Goal: Task Accomplishment & Management: Complete application form

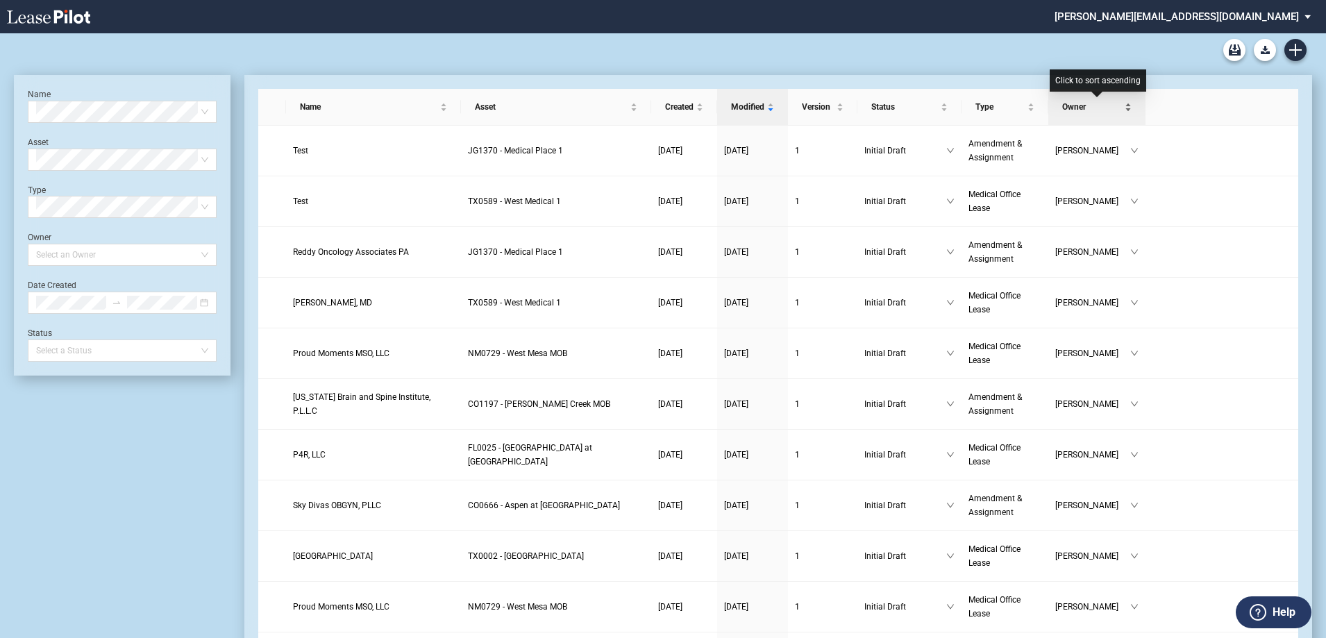
click at [1088, 113] on span "Owner" at bounding box center [1092, 107] width 60 height 14
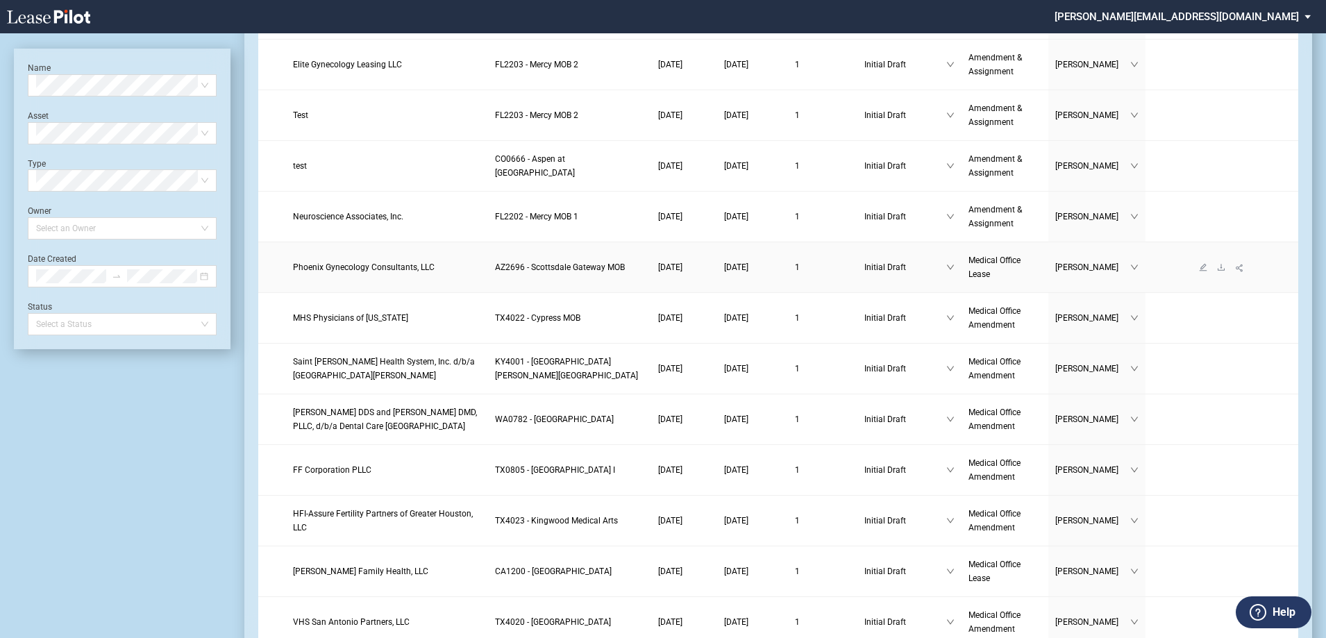
scroll to position [2081, 0]
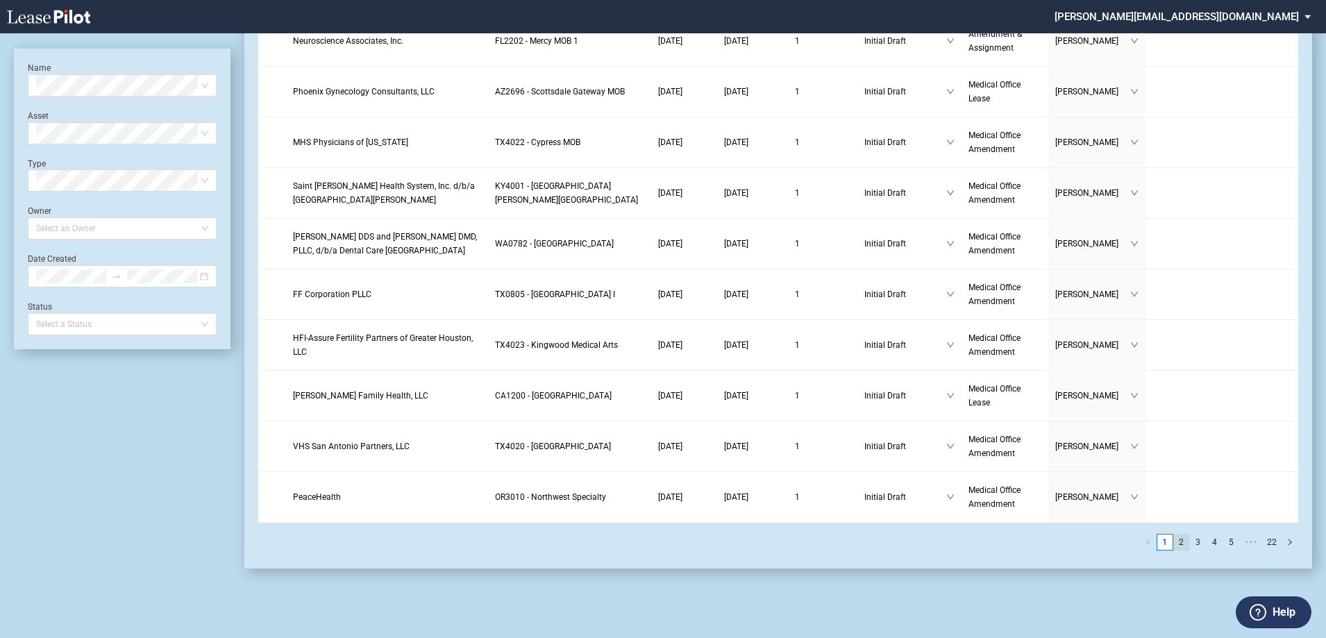
click at [1182, 544] on link "2" at bounding box center [1181, 542] width 15 height 15
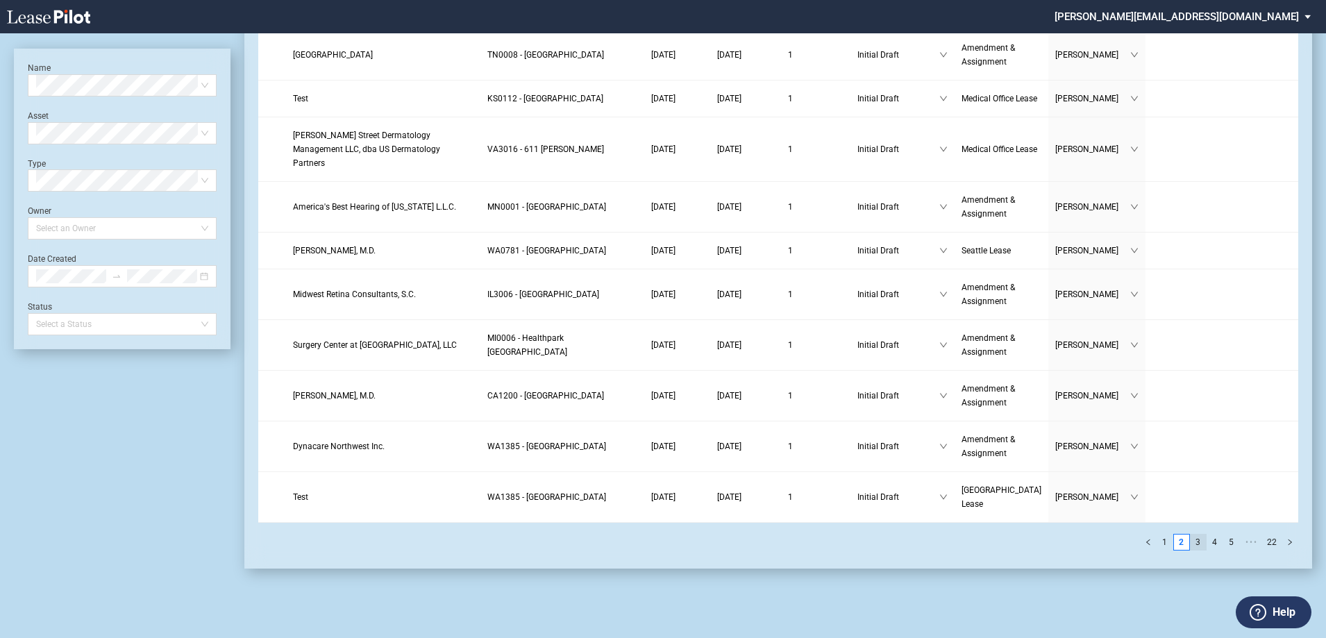
click at [1198, 550] on link "3" at bounding box center [1198, 542] width 15 height 15
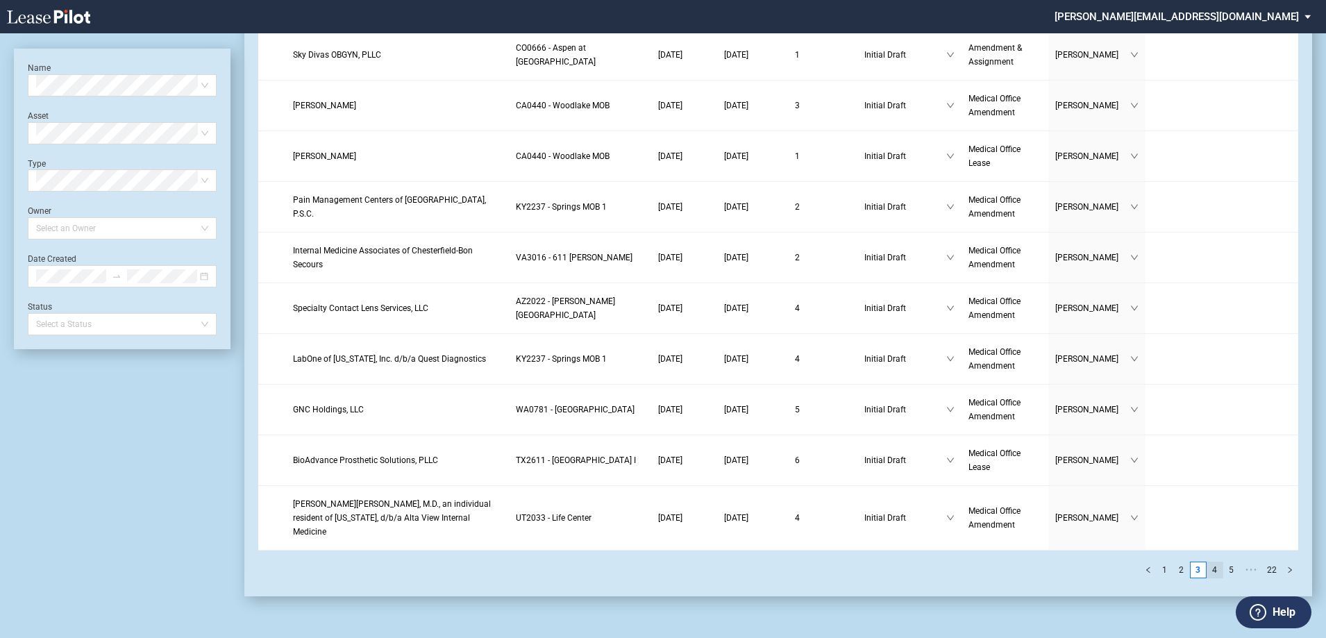
click at [1218, 571] on link "4" at bounding box center [1214, 569] width 15 height 15
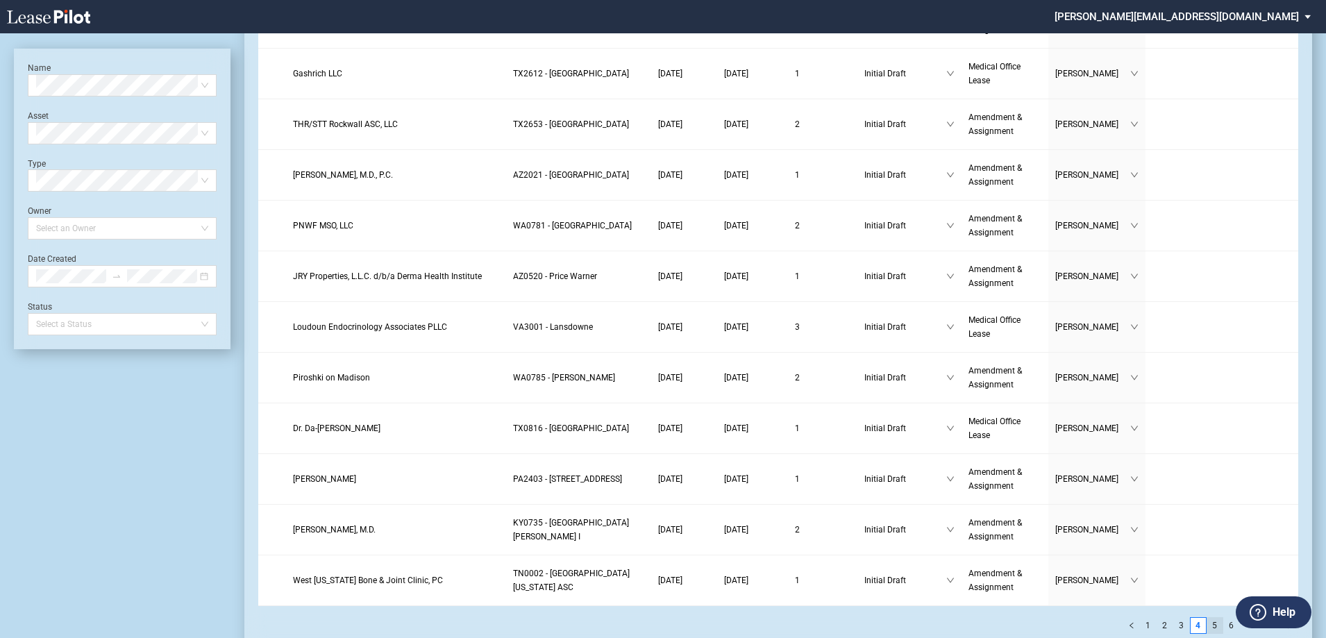
click at [1220, 618] on link "5" at bounding box center [1214, 625] width 15 height 15
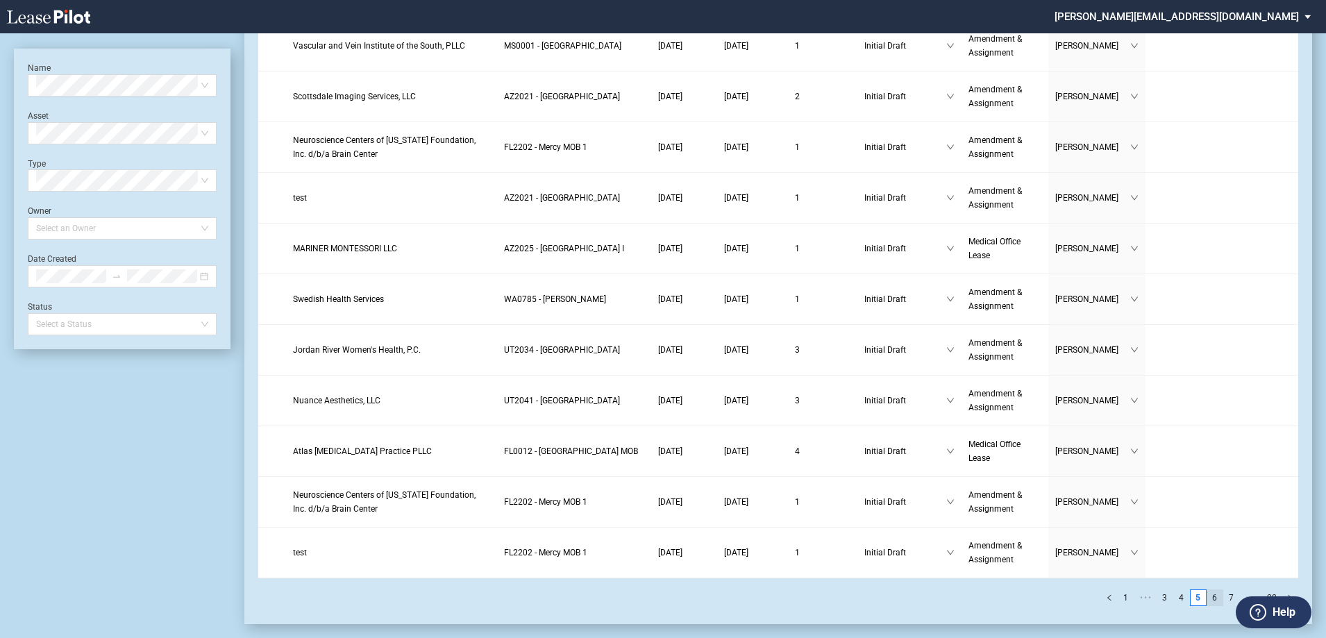
click at [1219, 603] on link "6" at bounding box center [1214, 597] width 15 height 15
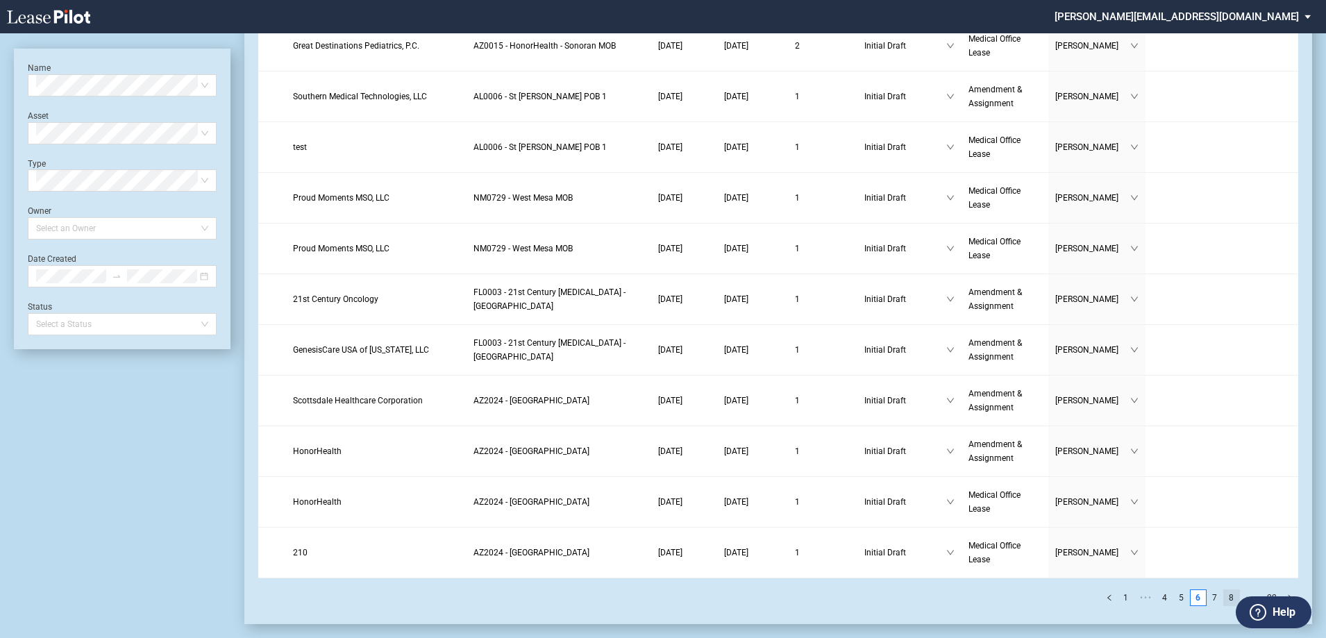
click at [1230, 598] on link "8" at bounding box center [1231, 597] width 15 height 15
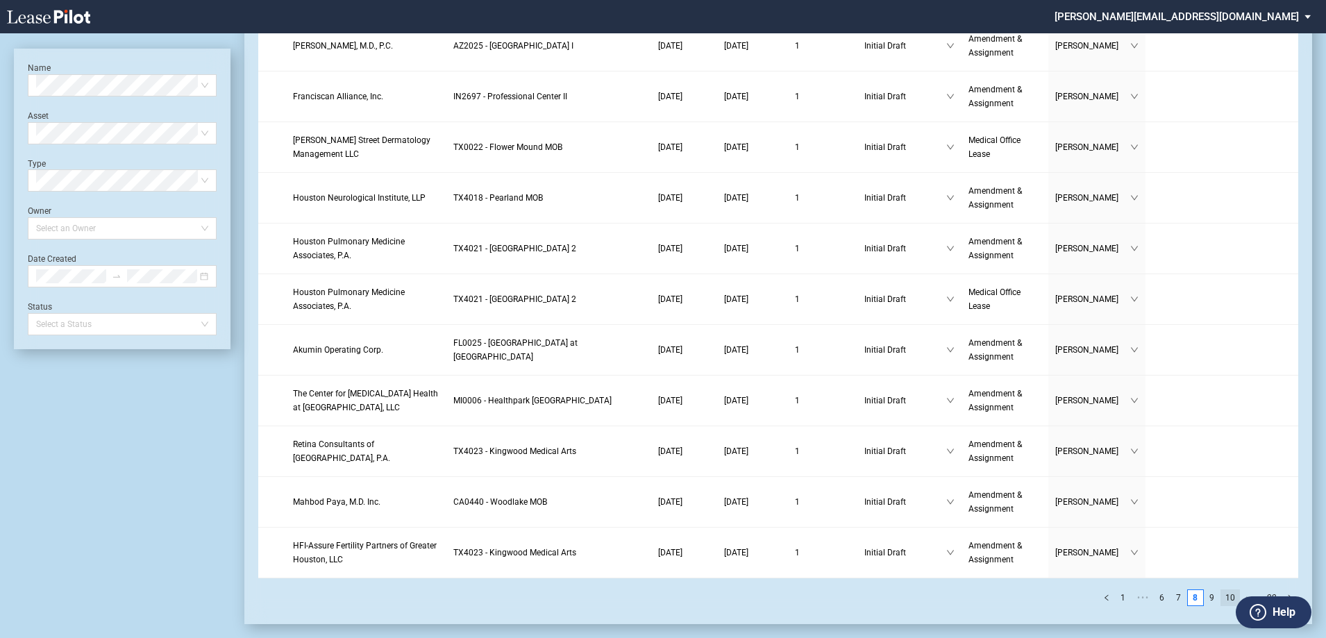
click at [1234, 590] on link "10" at bounding box center [1230, 597] width 18 height 15
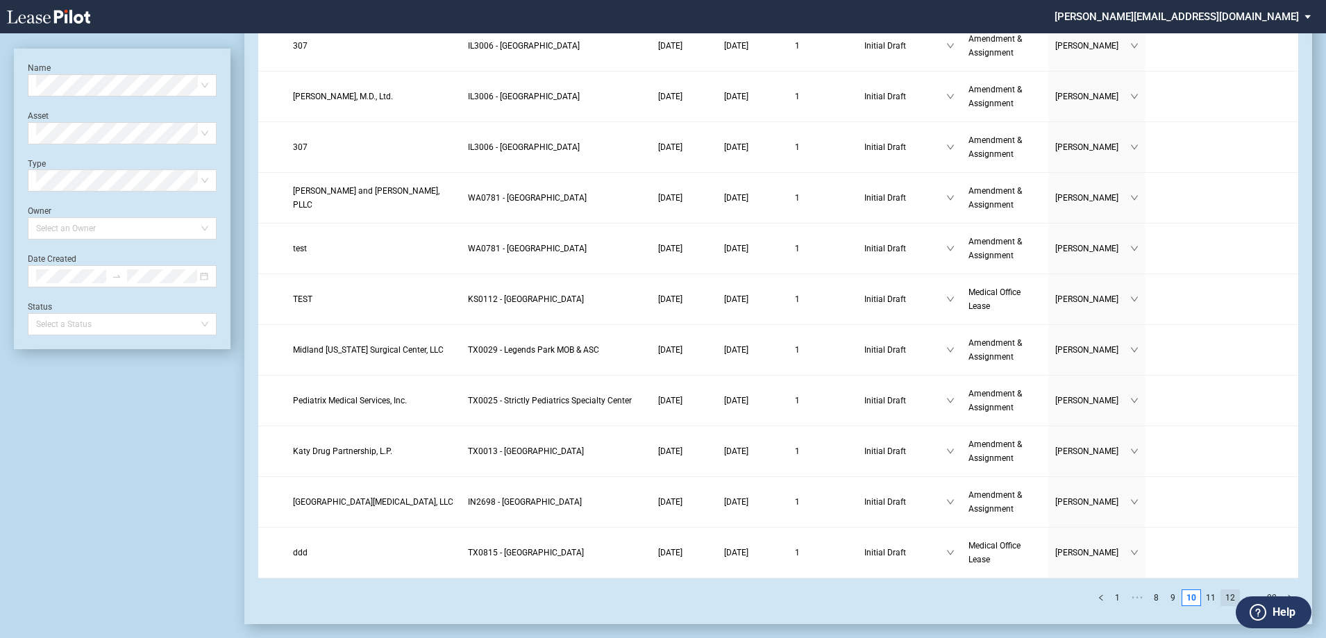
click at [1233, 596] on link "12" at bounding box center [1230, 597] width 18 height 15
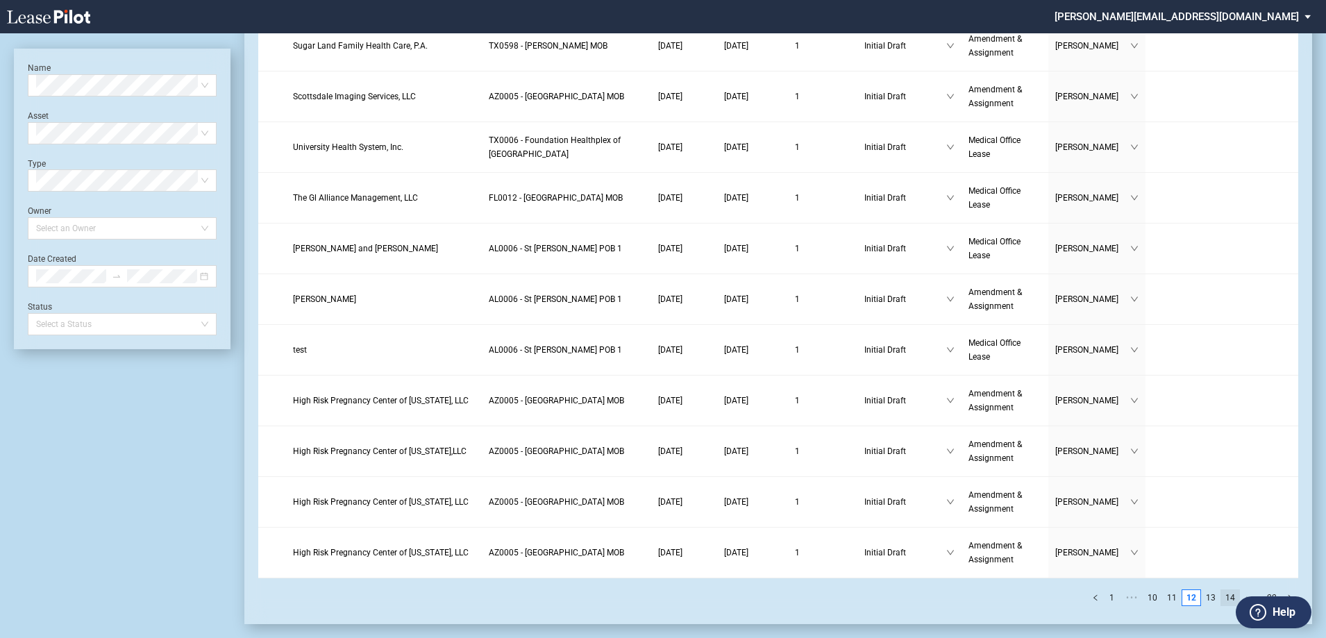
click at [1229, 597] on link "14" at bounding box center [1230, 597] width 18 height 15
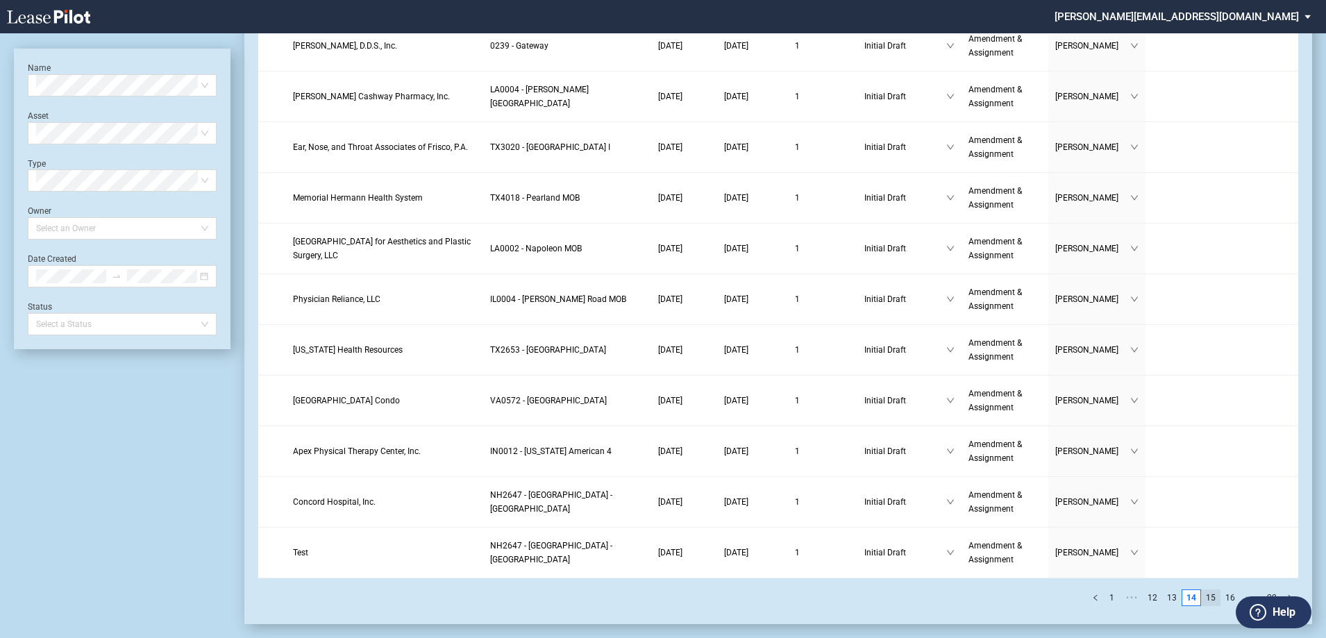
click at [1208, 599] on link "15" at bounding box center [1211, 597] width 18 height 15
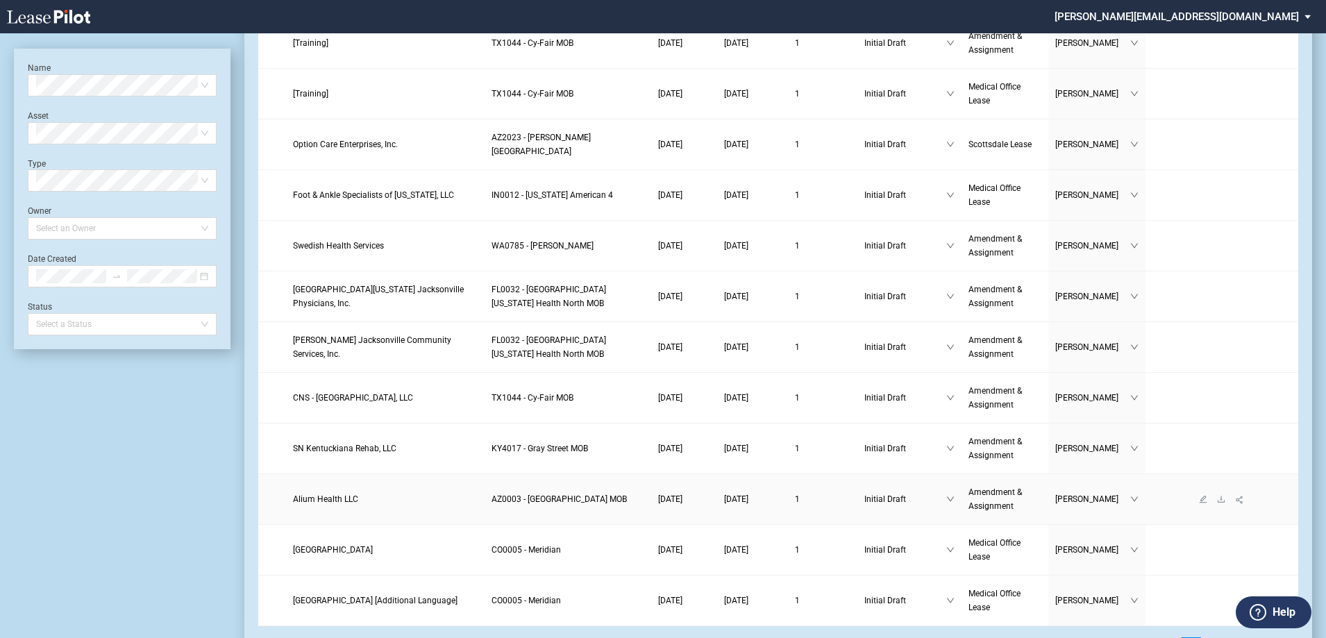
scroll to position [2109, 0]
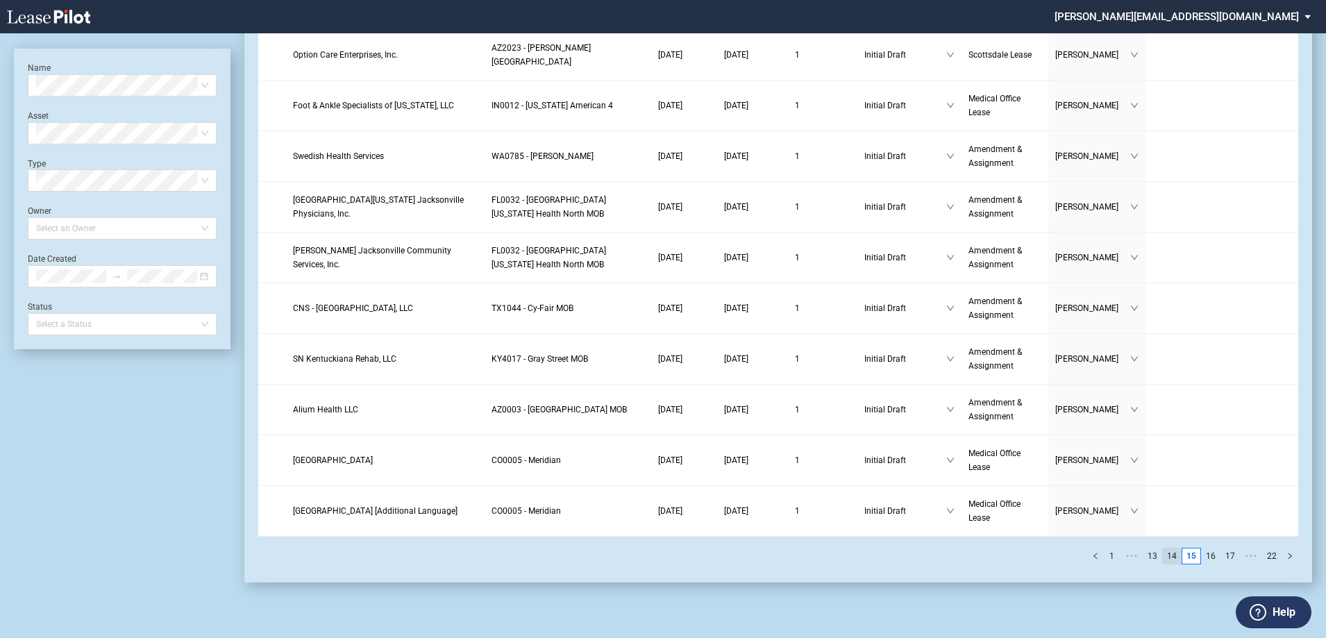
click at [1180, 548] on link "14" at bounding box center [1172, 555] width 18 height 15
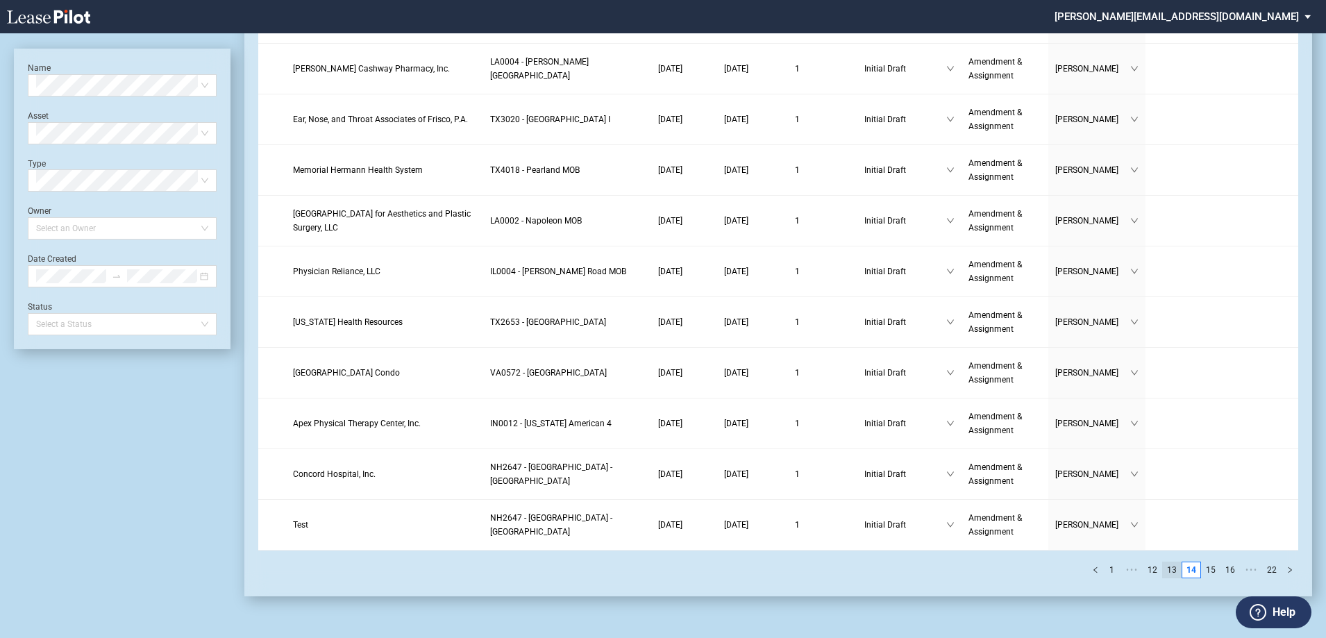
click at [1175, 567] on link "13" at bounding box center [1172, 569] width 18 height 15
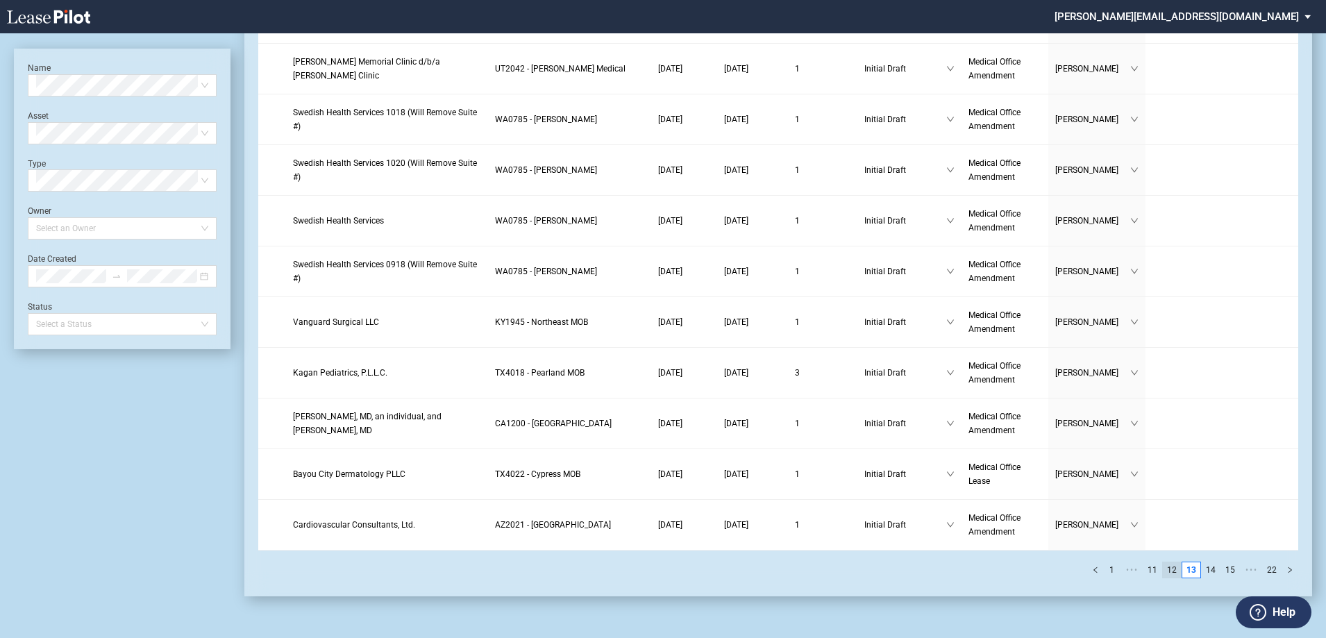
click at [1180, 571] on link "12" at bounding box center [1172, 569] width 18 height 15
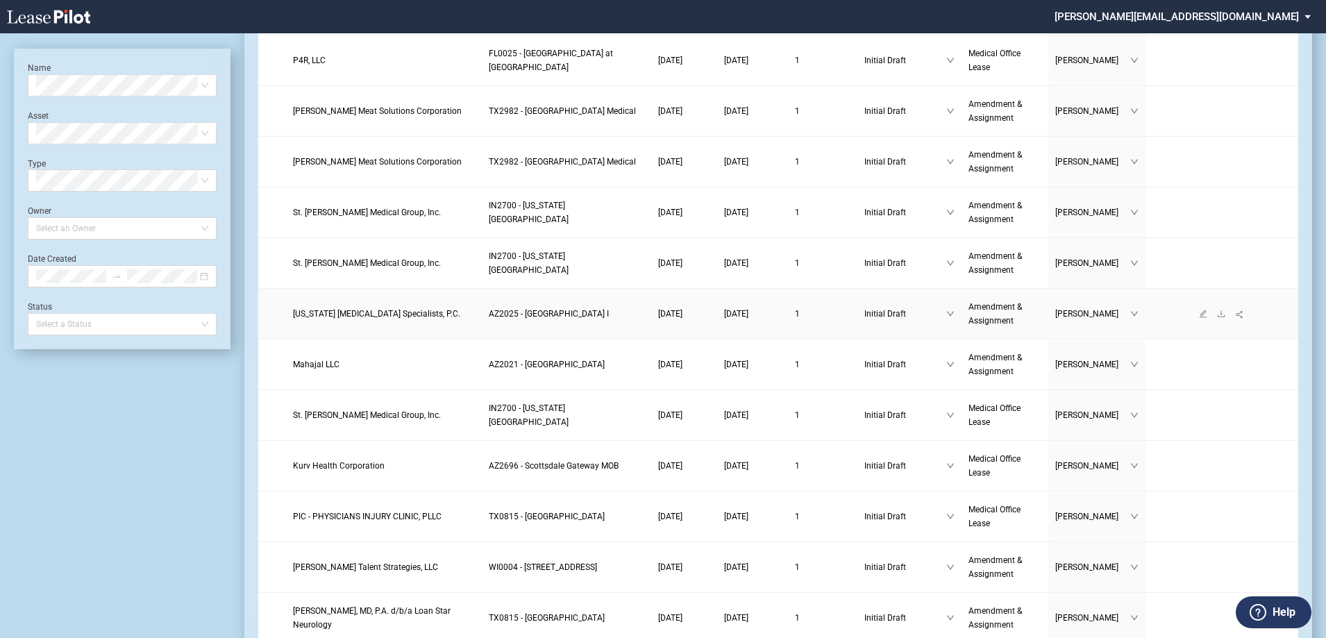
scroll to position [1207, 0]
click at [314, 317] on span "[US_STATE] [MEDICAL_DATA] Specialists, P.C." at bounding box center [376, 313] width 167 height 10
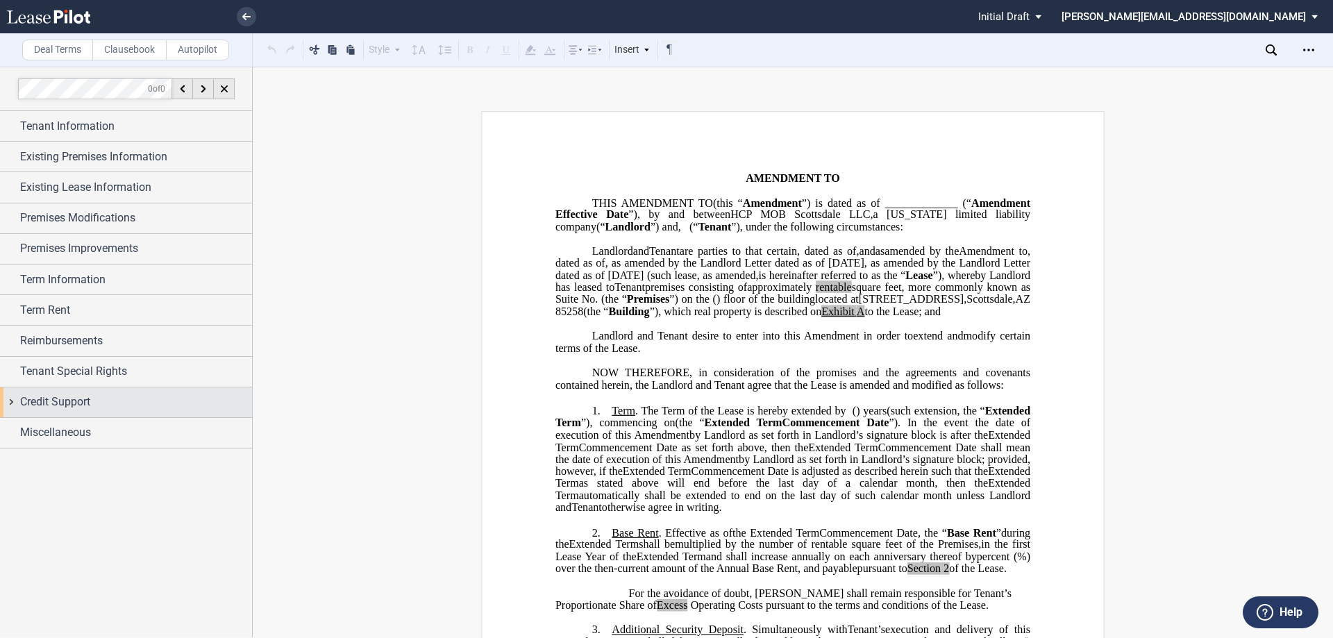
click at [12, 401] on div "Credit Support" at bounding box center [126, 402] width 252 height 30
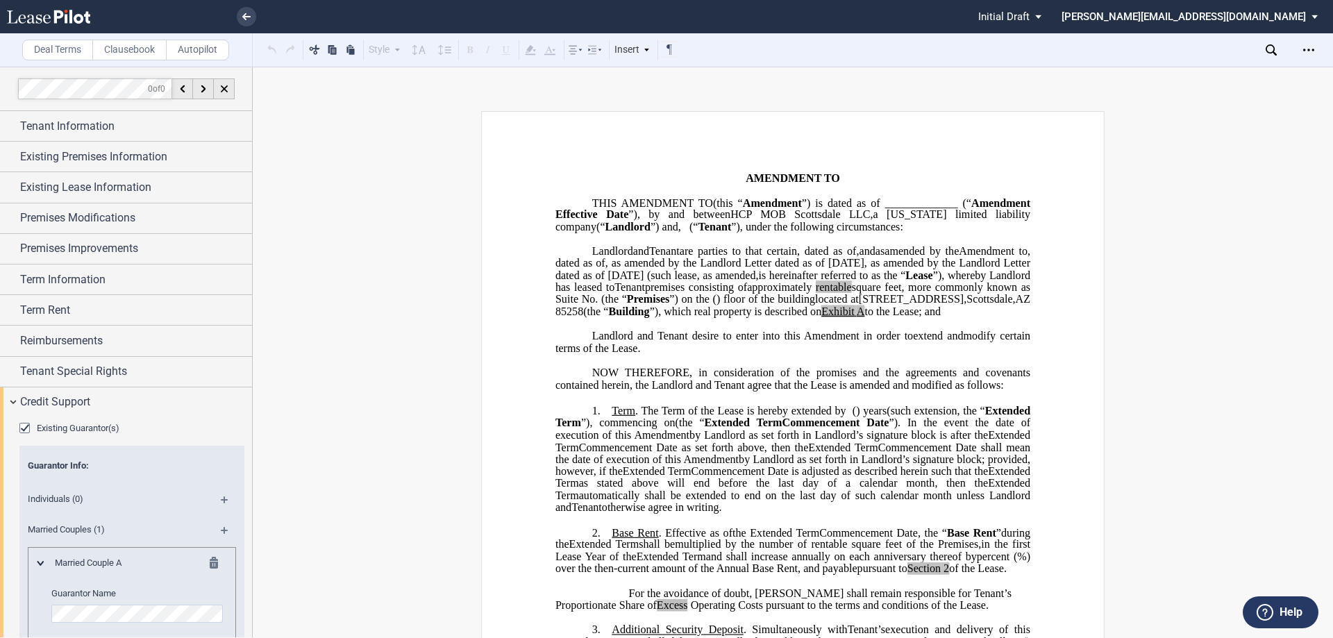
scroll to position [208, 0]
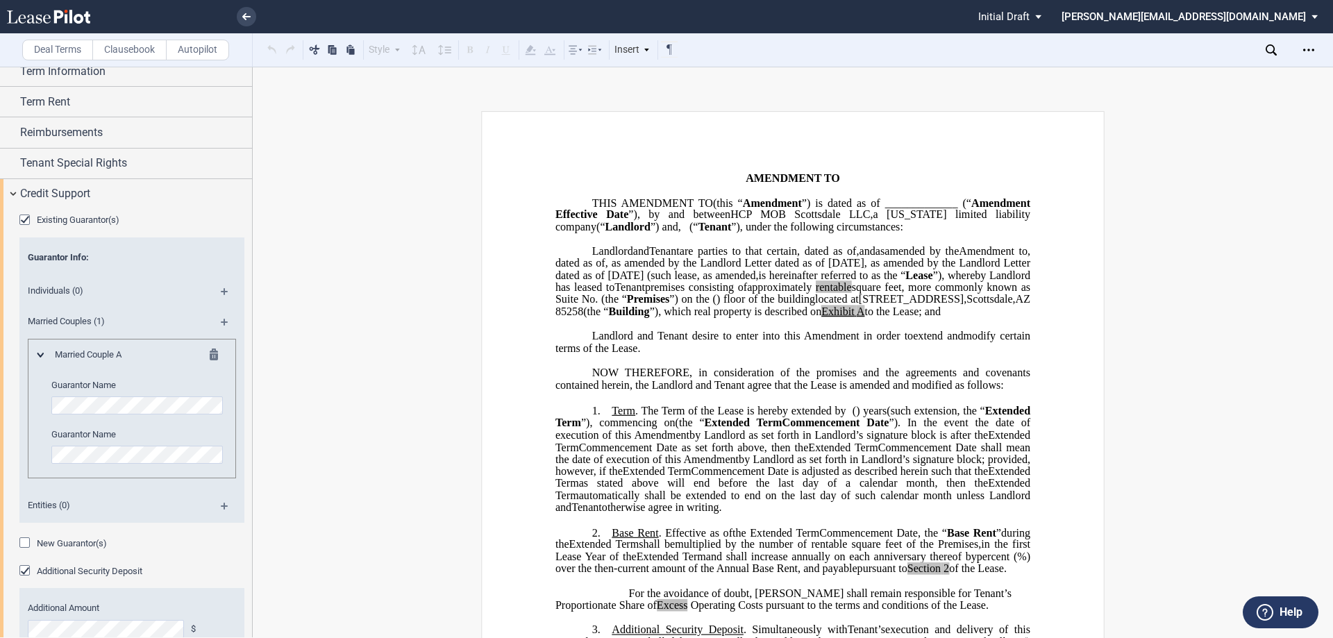
click at [23, 543] on div "New Guarantor(s)" at bounding box center [26, 544] width 14 height 14
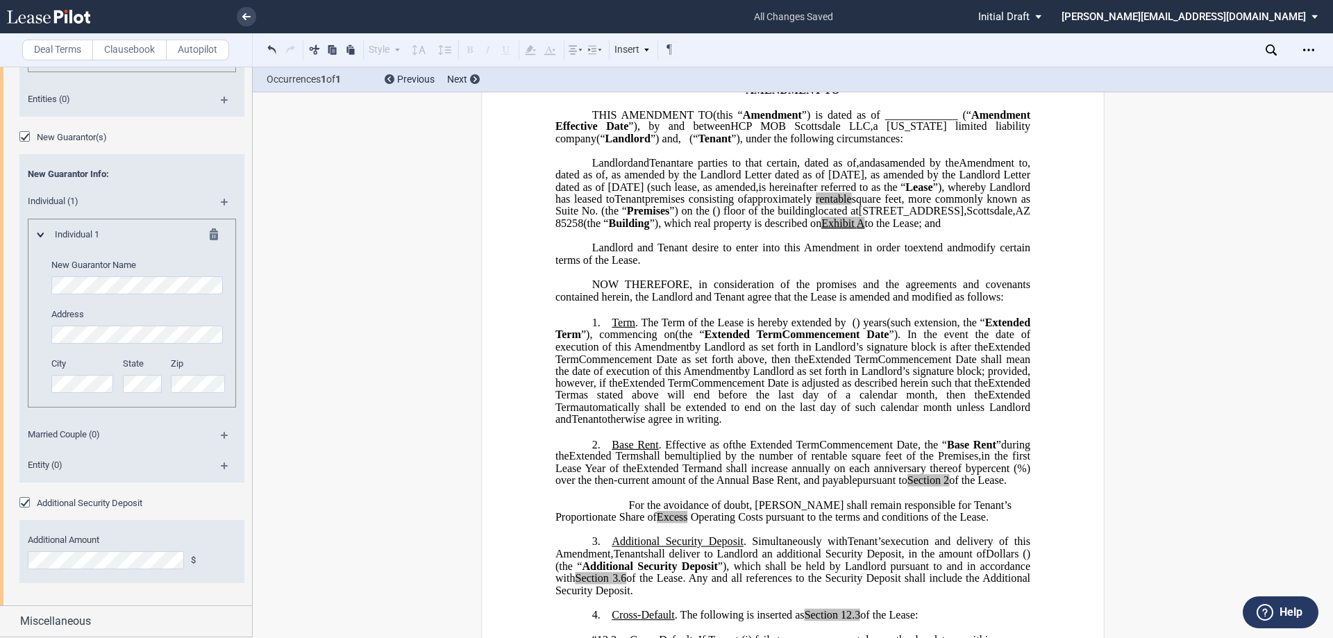
scroll to position [0, 0]
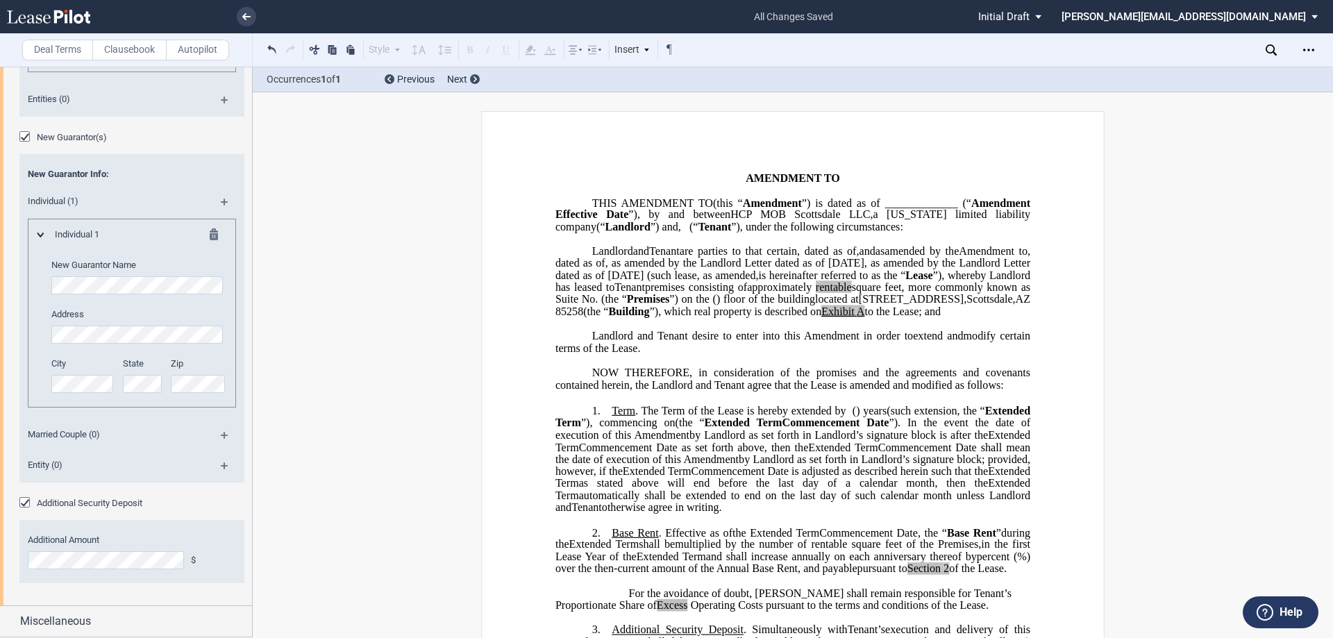
click at [24, 137] on div "New Guarantor(s)" at bounding box center [26, 138] width 14 height 14
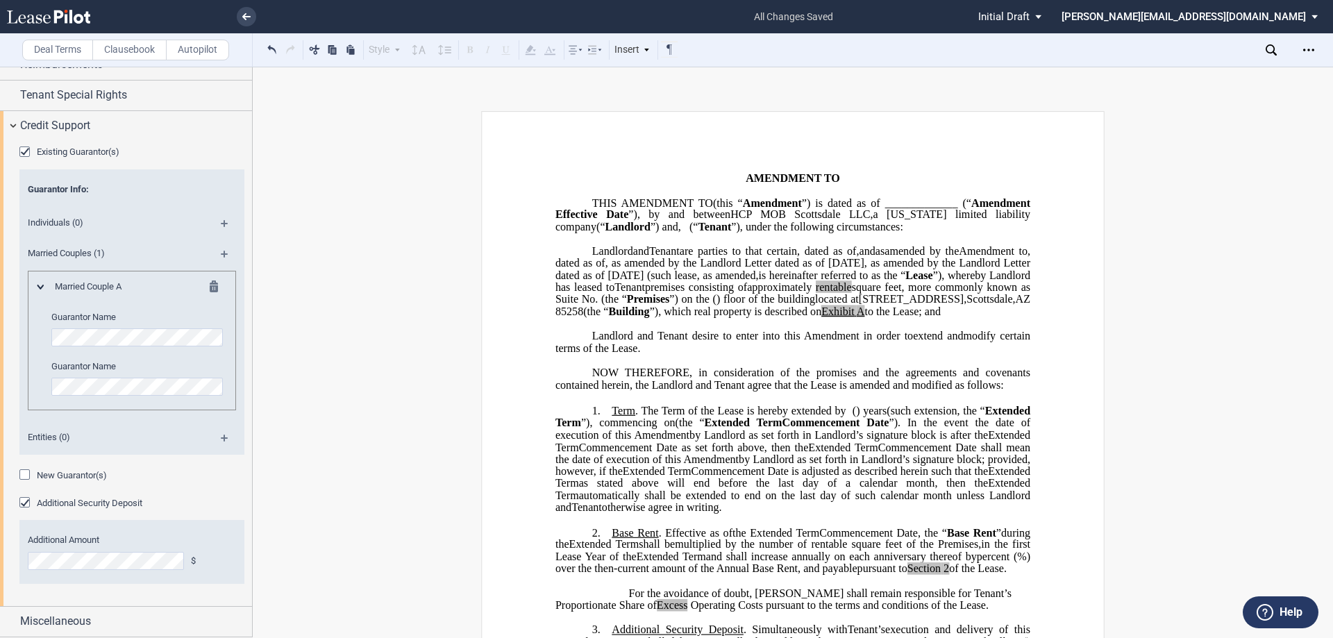
scroll to position [276, 0]
click at [24, 475] on div "New Guarantor(s)" at bounding box center [26, 476] width 14 height 14
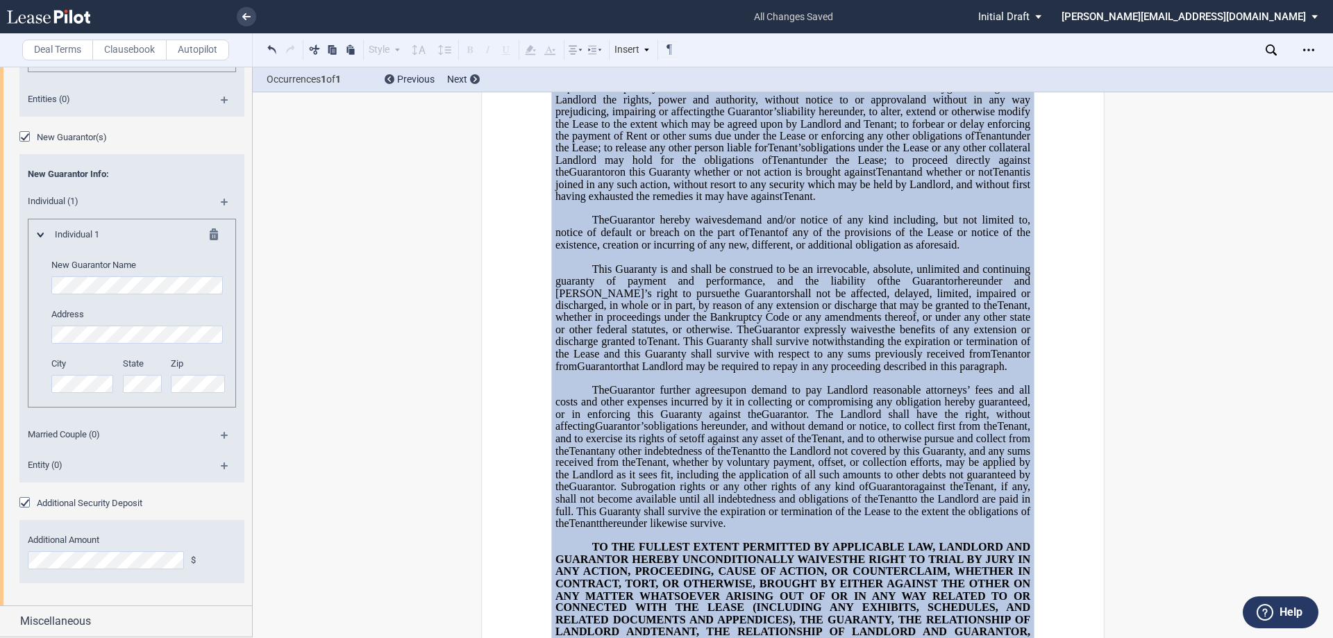
scroll to position [3405, 0]
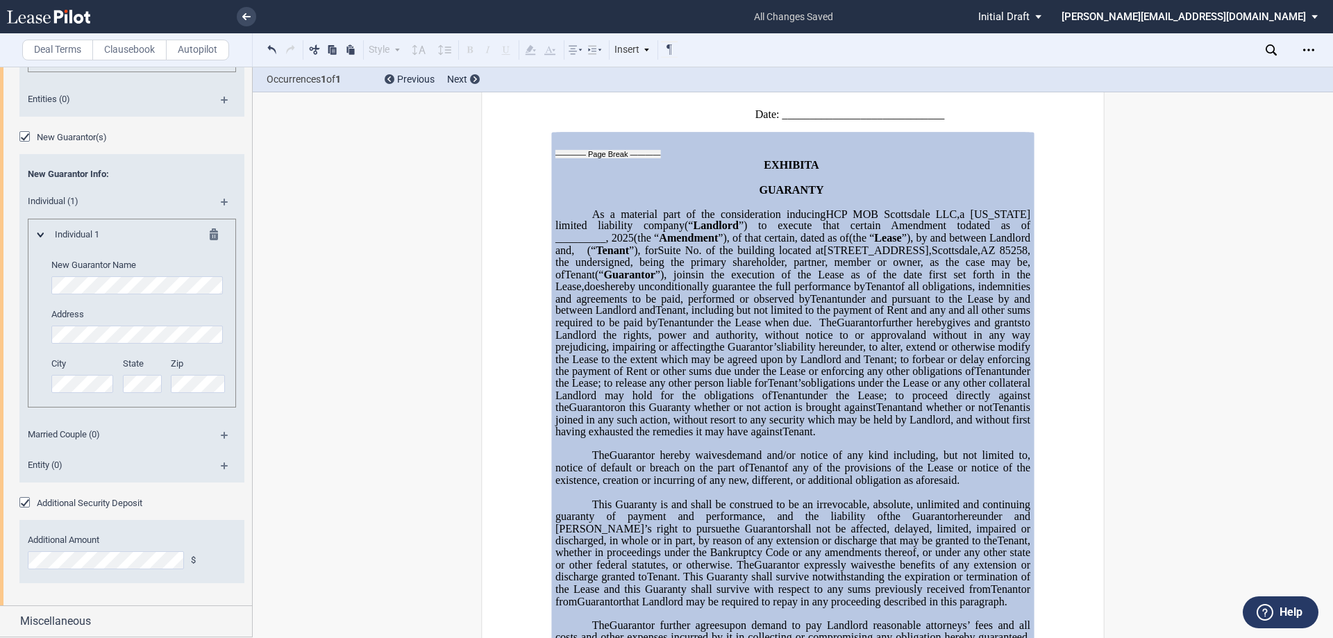
click at [756, 196] on p "GUARANTY" at bounding box center [792, 190] width 475 height 12
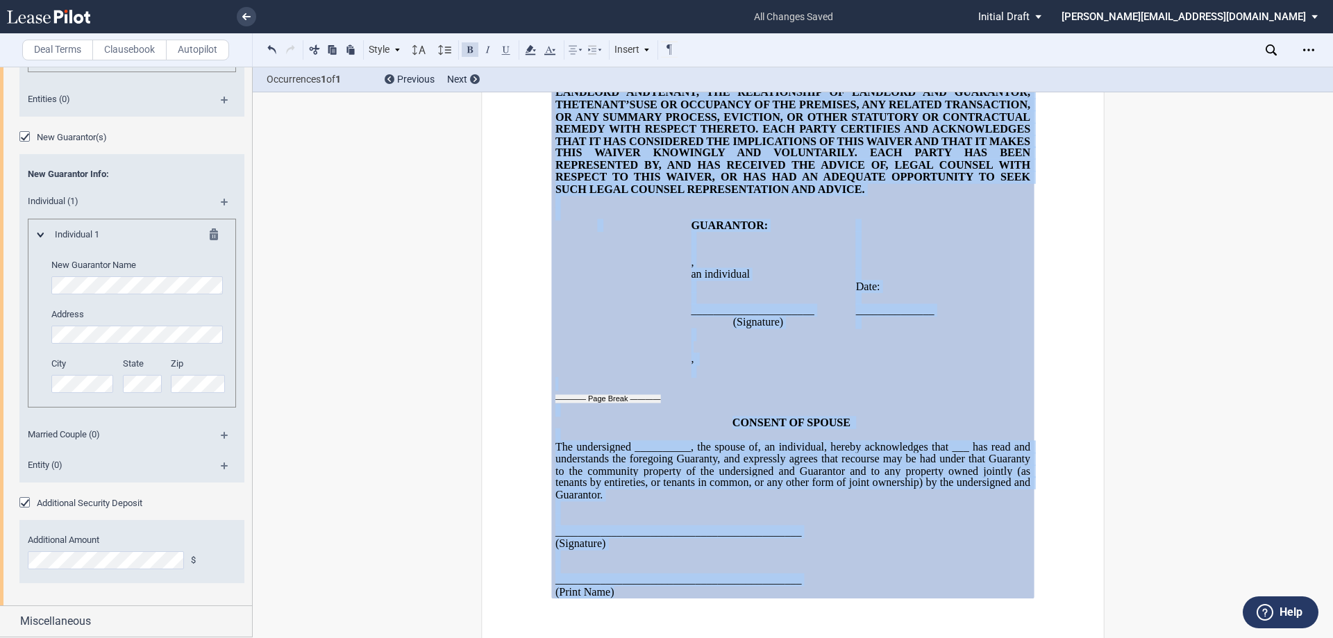
scroll to position [4238, 0]
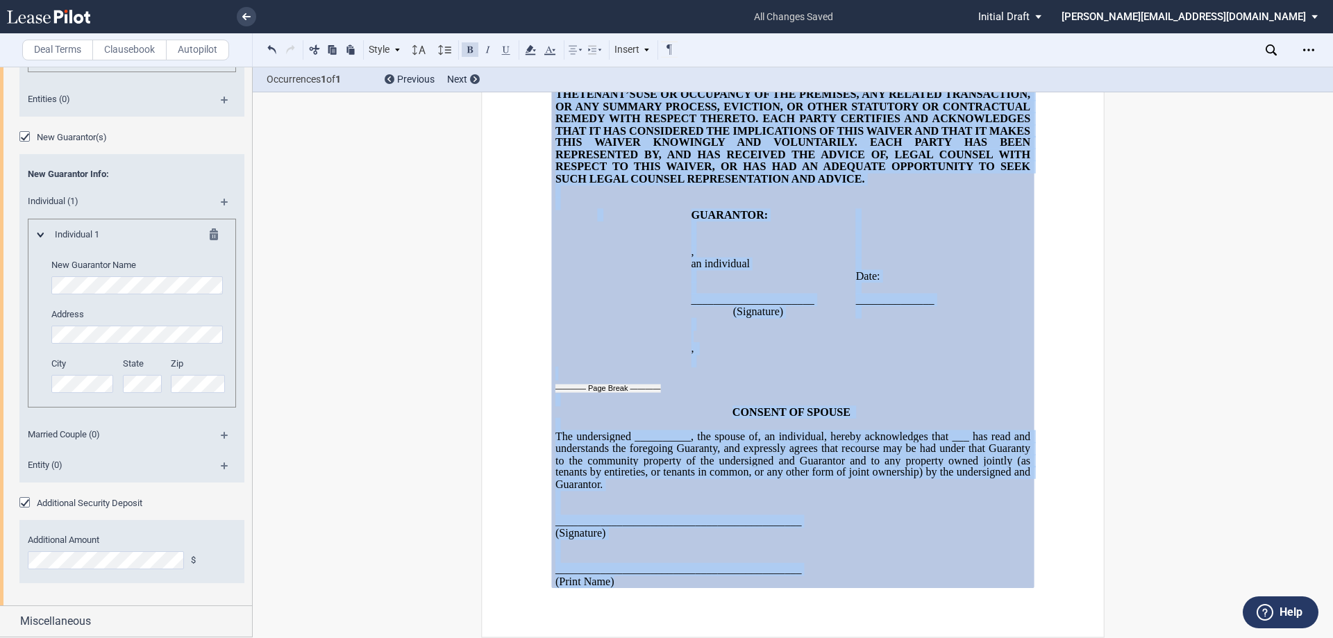
drag, startPoint x: 760, startPoint y: 186, endPoint x: 795, endPoint y: 580, distance: 395.9
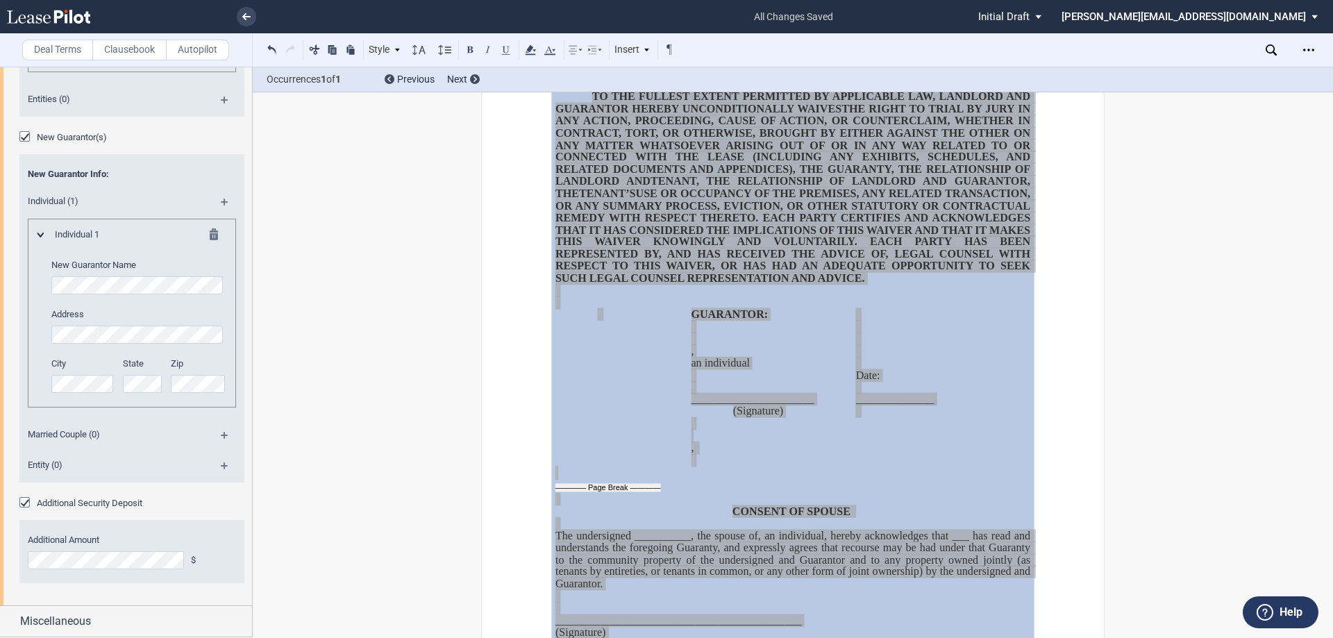
scroll to position [4099, 0]
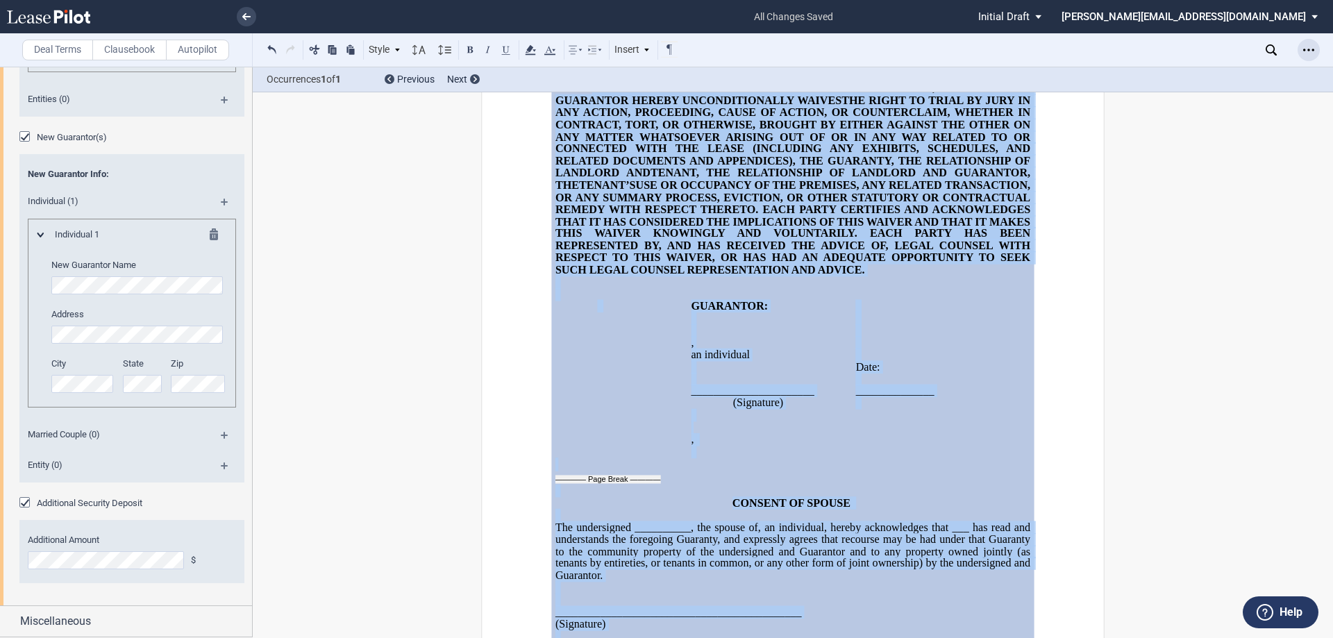
click at [1311, 44] on div "Open Lease options menu" at bounding box center [1309, 50] width 22 height 22
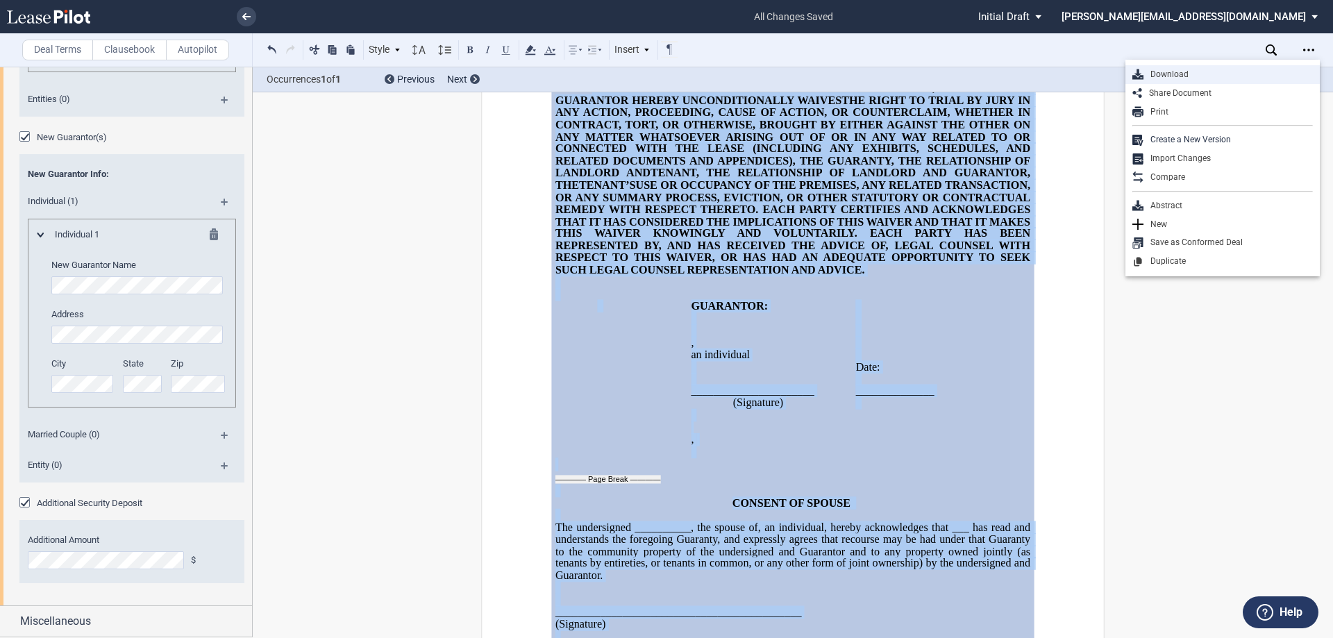
click at [1161, 76] on div "Download" at bounding box center [1227, 75] width 169 height 12
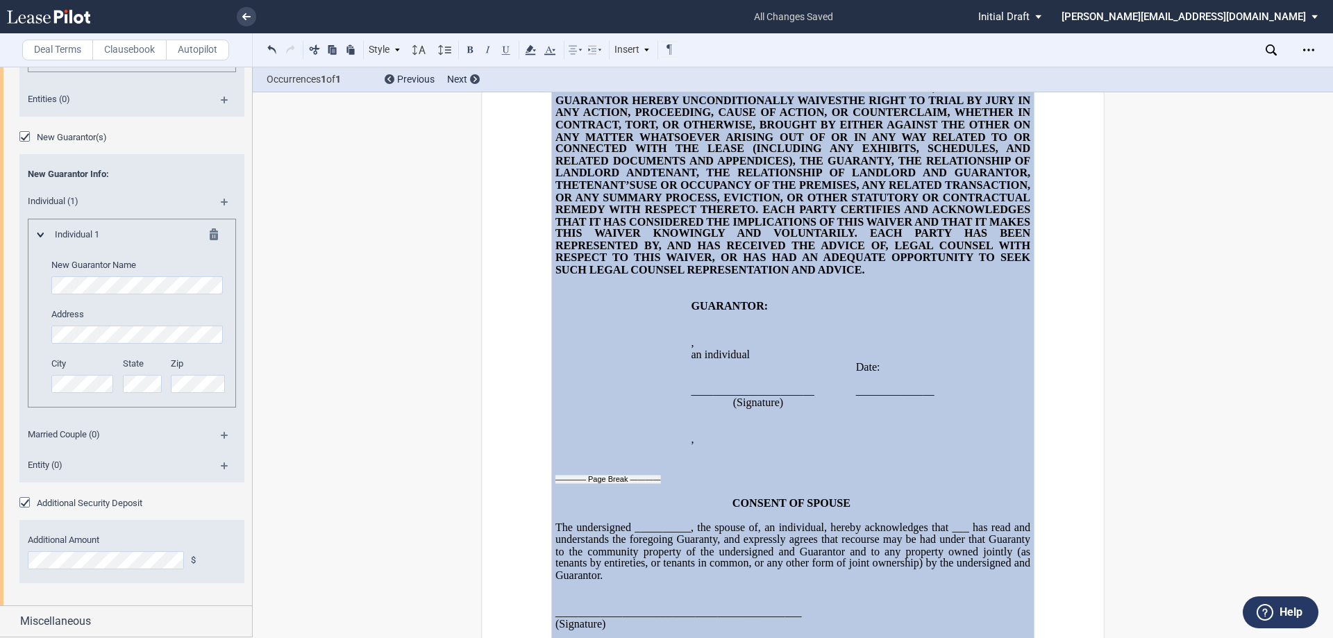
click at [394, 434] on div "Deal Terms Clausebook Autopilot Style 1. Section (a) Subsection (a) Subsection …" at bounding box center [666, 352] width 1333 height 571
